Goal: Find specific page/section: Find specific page/section

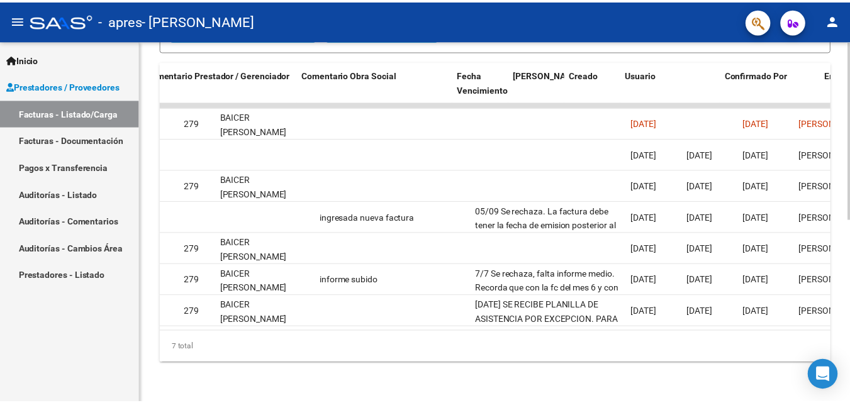
scroll to position [0, 1876]
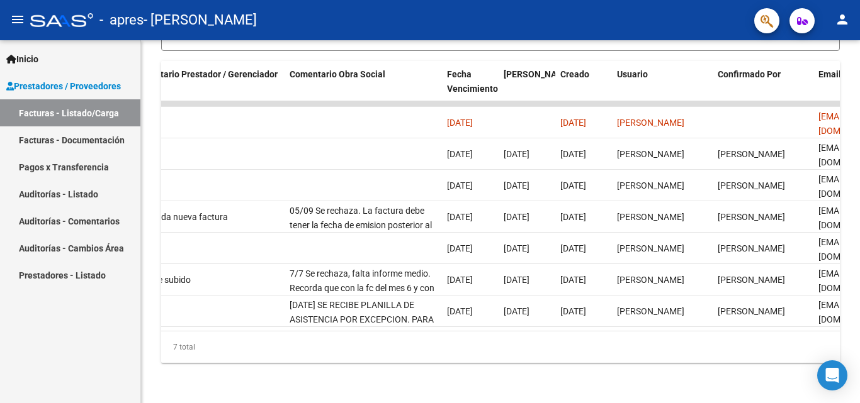
click at [845, 20] on mat-icon "person" at bounding box center [842, 19] width 15 height 15
click at [816, 91] on button "exit_to_app Salir" at bounding box center [816, 83] width 77 height 30
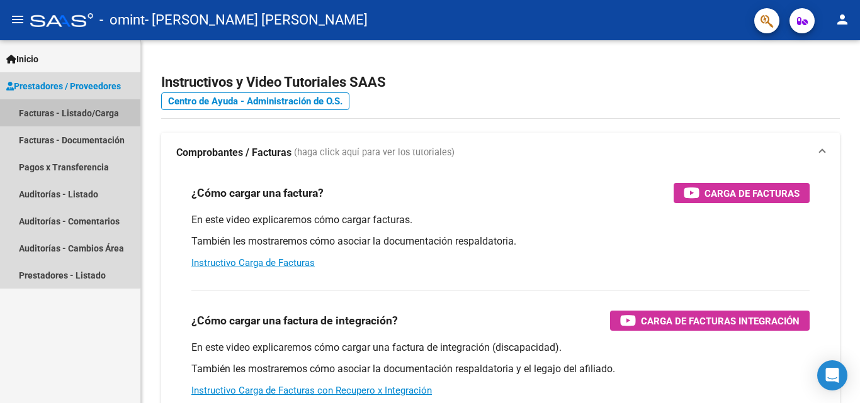
click at [68, 111] on link "Facturas - Listado/Carga" at bounding box center [70, 112] width 140 height 27
